Goal: Entertainment & Leisure: Consume media (video, audio)

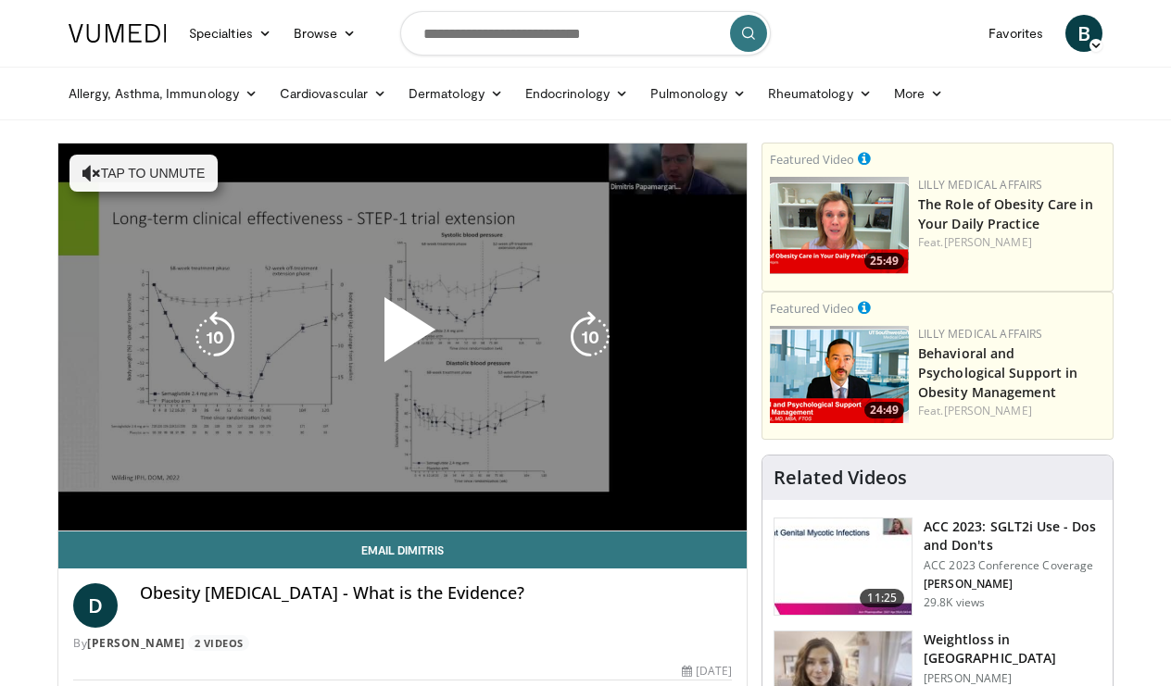
click at [89, 156] on button "Tap to unmute" at bounding box center [143, 173] width 148 height 37
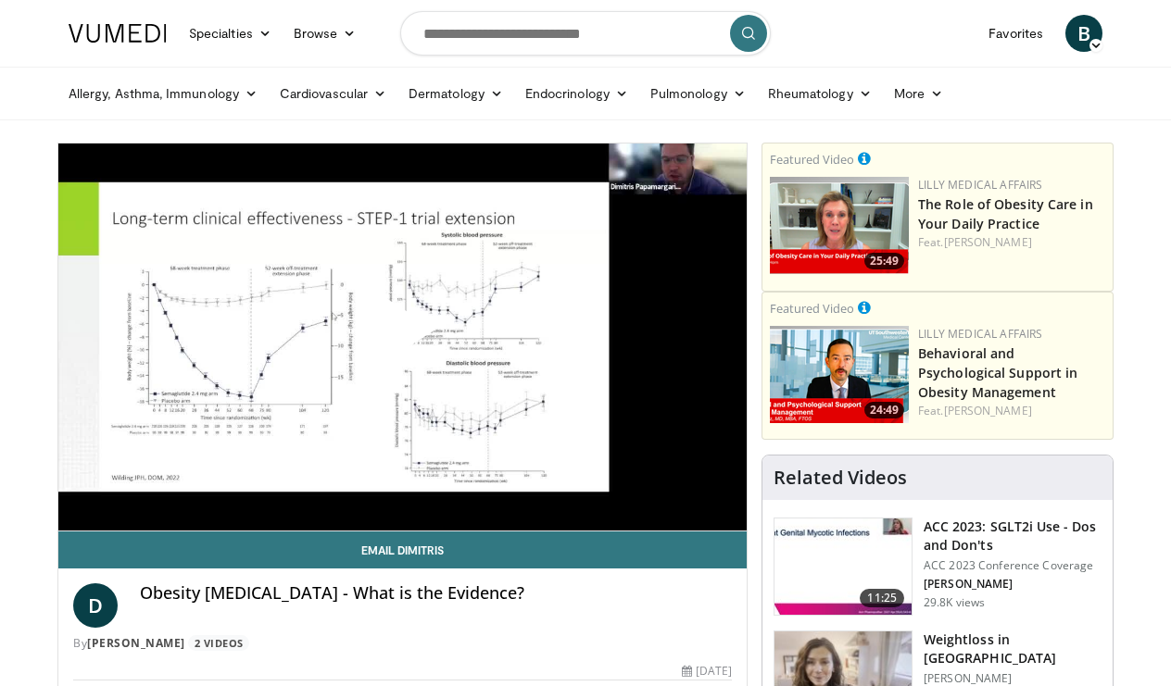
click at [403, 337] on span "Video Player" at bounding box center [403, 337] width 0 height 0
click at [172, 512] on video-js "**********" at bounding box center [402, 338] width 688 height 388
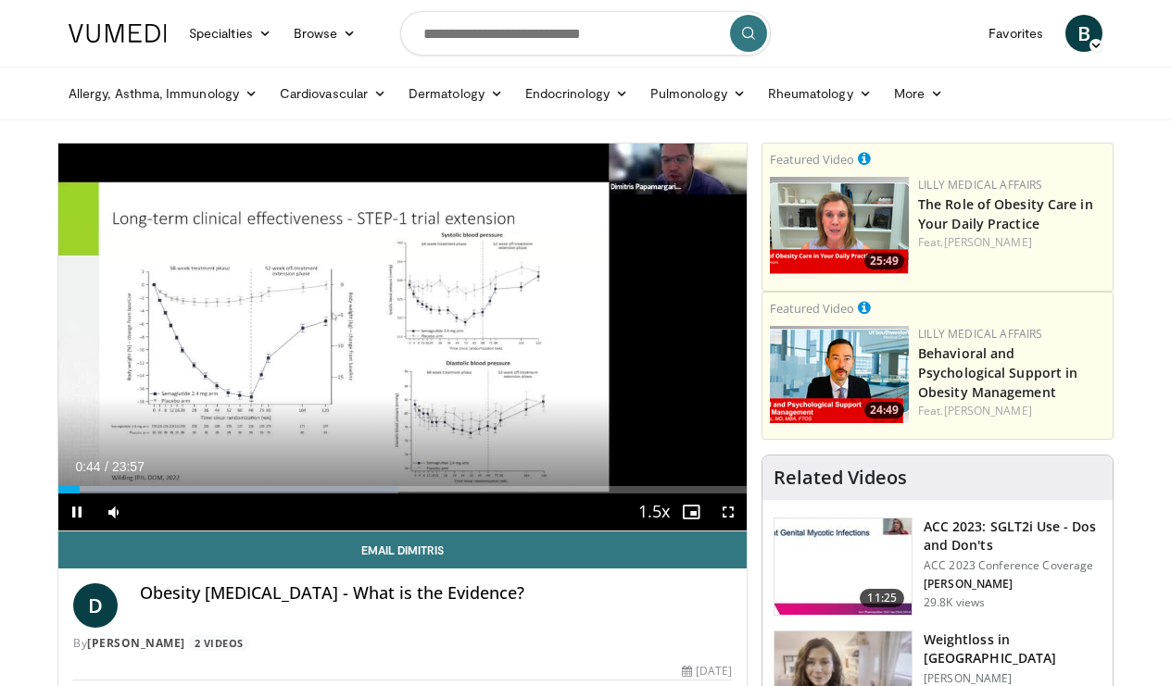
click at [724, 509] on span "Video Player" at bounding box center [728, 512] width 37 height 37
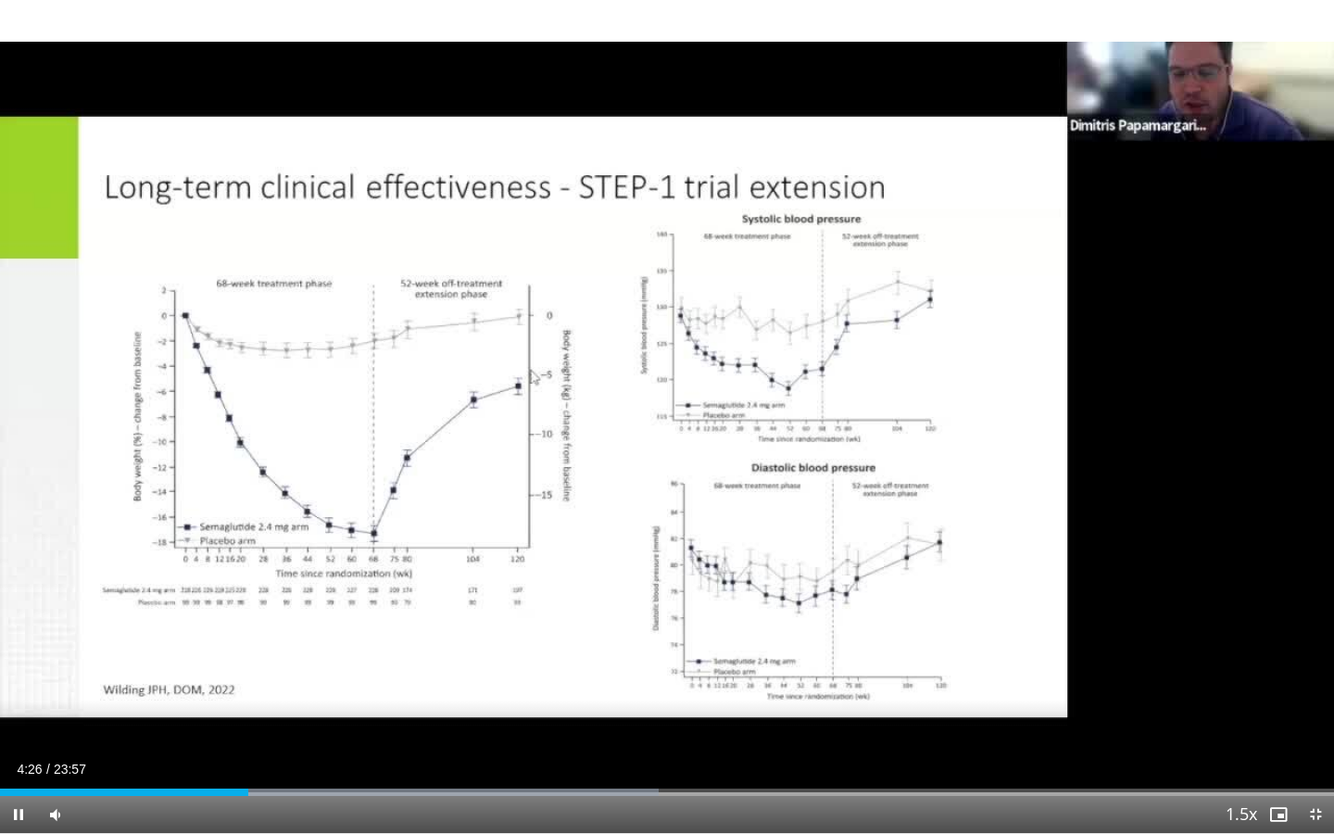
click at [1170, 686] on span "Video Player" at bounding box center [1315, 814] width 37 height 37
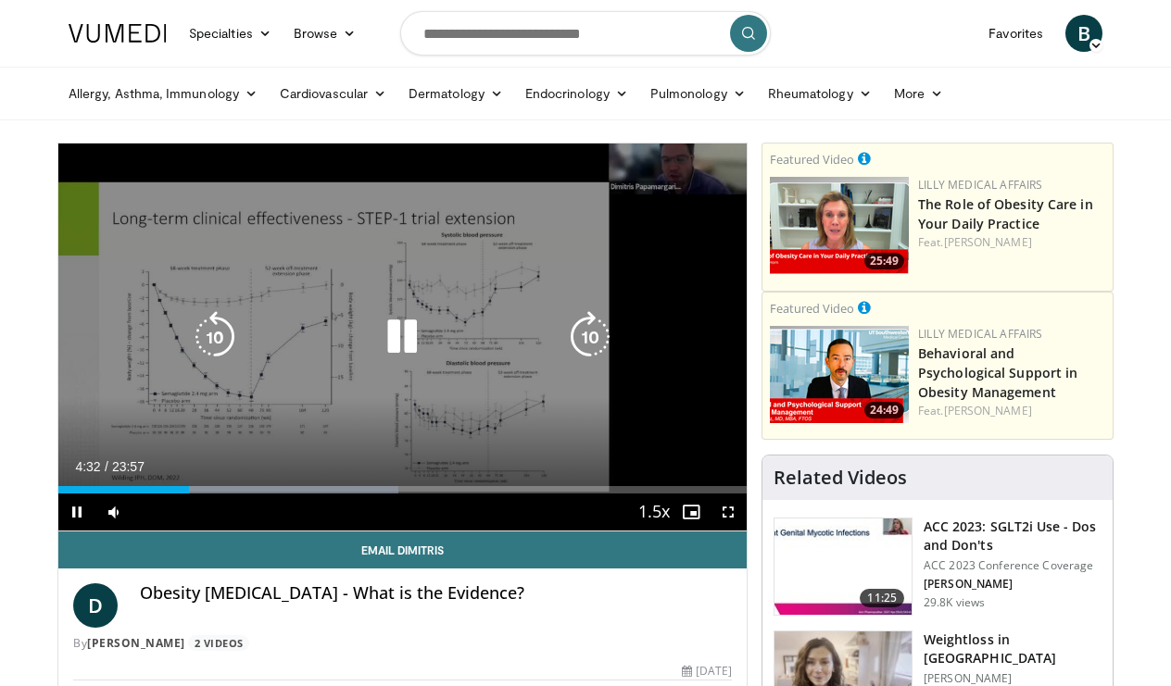
click at [399, 331] on icon "Video Player" at bounding box center [402, 337] width 52 height 52
